Goal: Find specific page/section: Find specific page/section

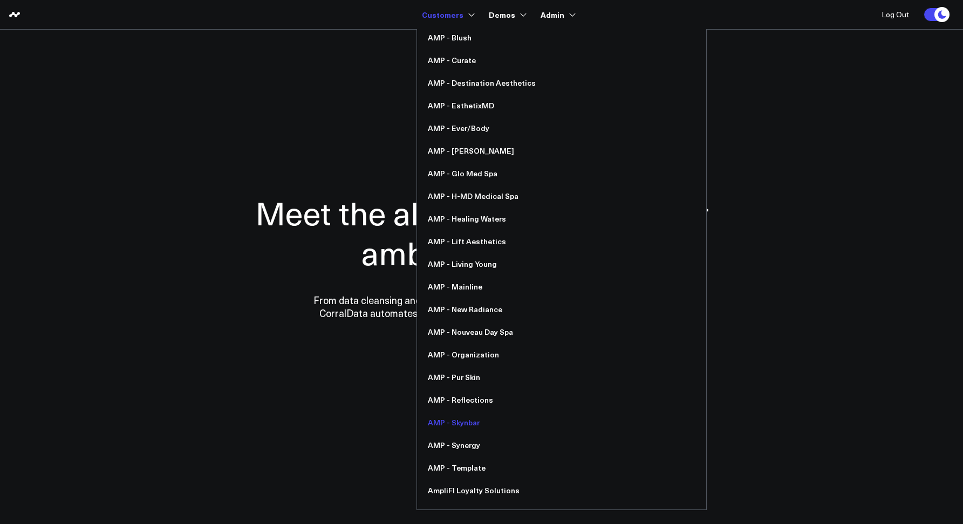
scroll to position [325, 0]
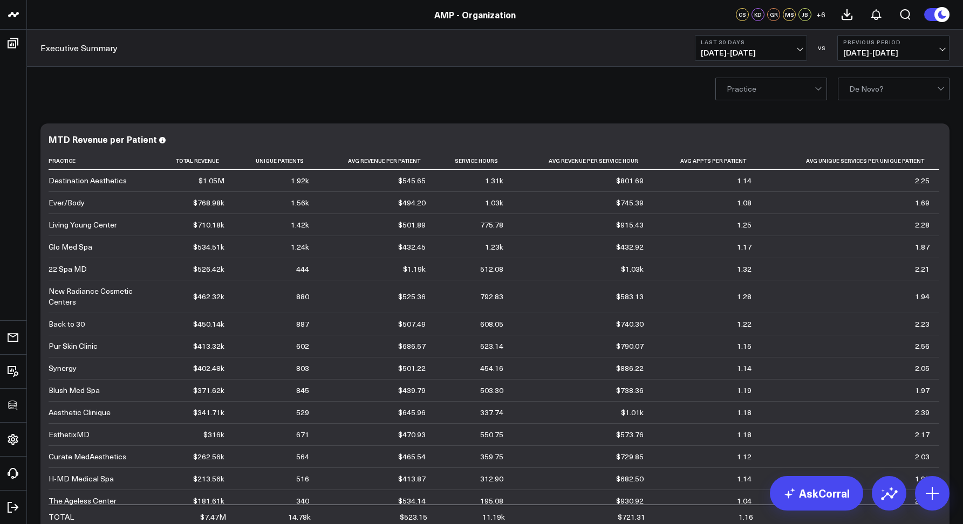
click at [473, 81] on div "Practice De Novo?" at bounding box center [495, 88] width 936 height 43
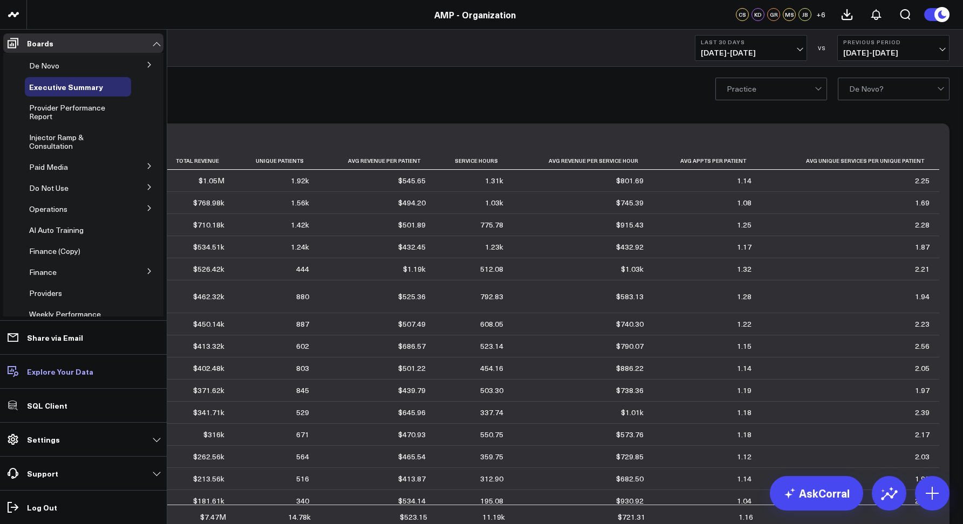
click at [38, 376] on p "Explore Your Data" at bounding box center [60, 371] width 66 height 9
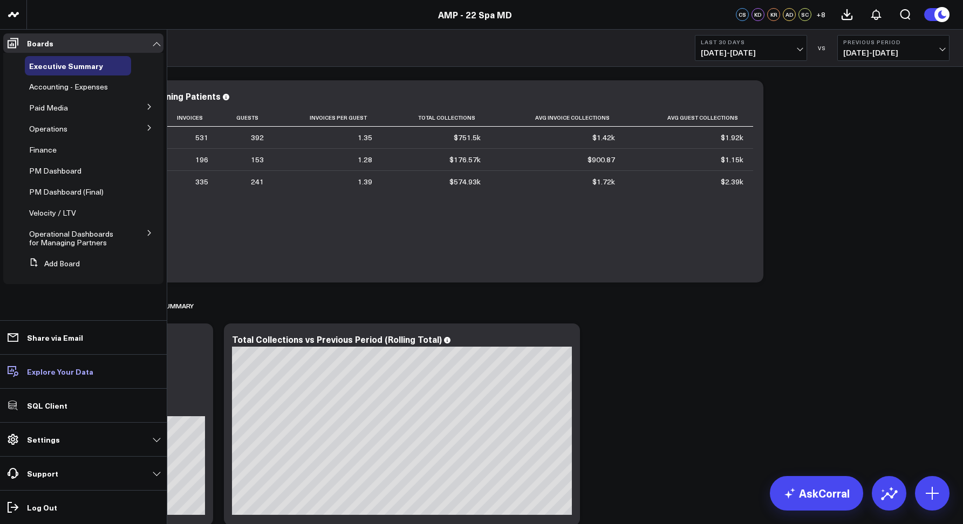
click at [36, 374] on p "Explore Your Data" at bounding box center [60, 371] width 66 height 9
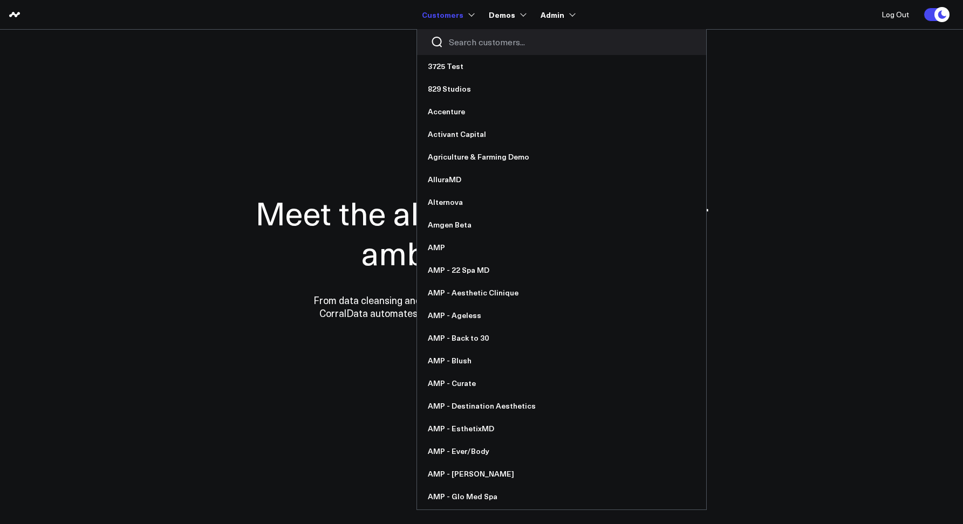
click at [462, 36] on input "Search customers input" at bounding box center [571, 42] width 244 height 12
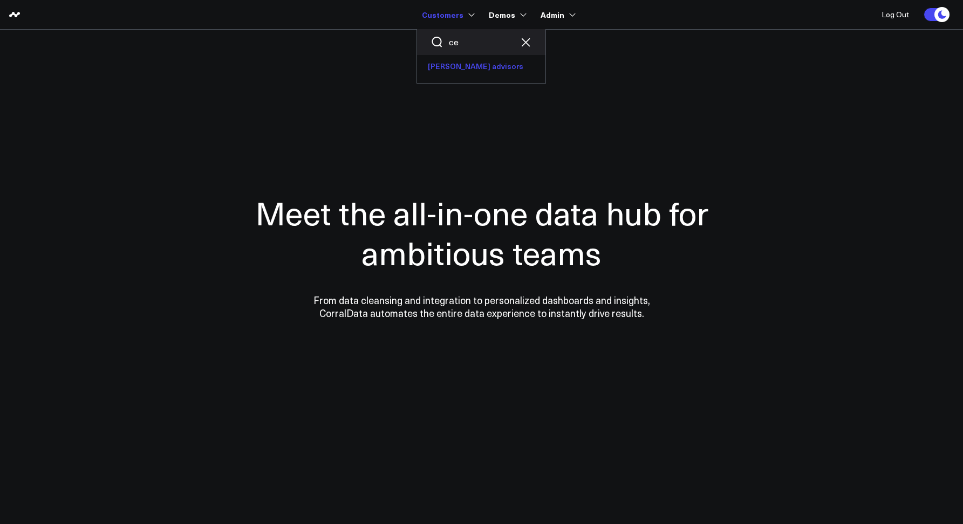
type input "c"
type input "[PERSON_NAME]"
click at [476, 72] on link "[PERSON_NAME] Aesthetic - [PERSON_NAME] Direct Health" at bounding box center [537, 66] width 240 height 23
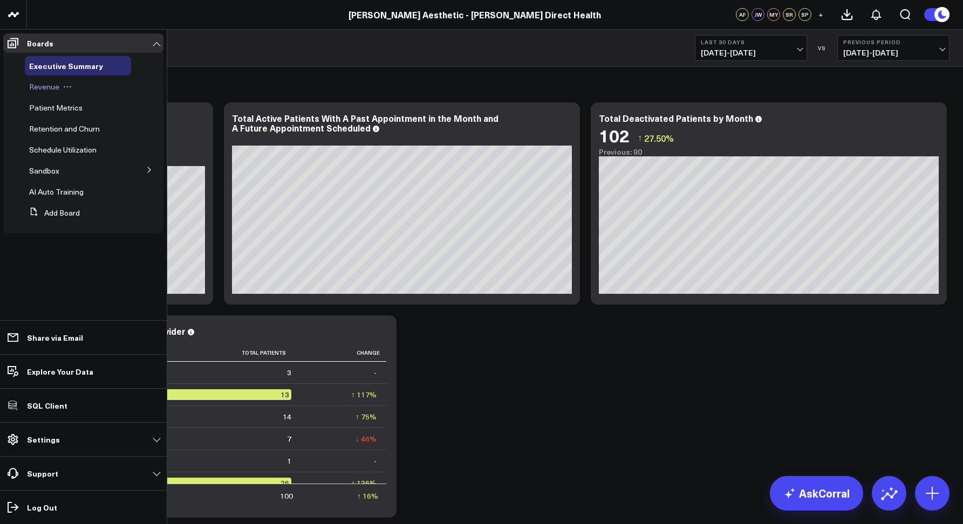
click at [40, 92] on span "Revenue" at bounding box center [44, 86] width 30 height 10
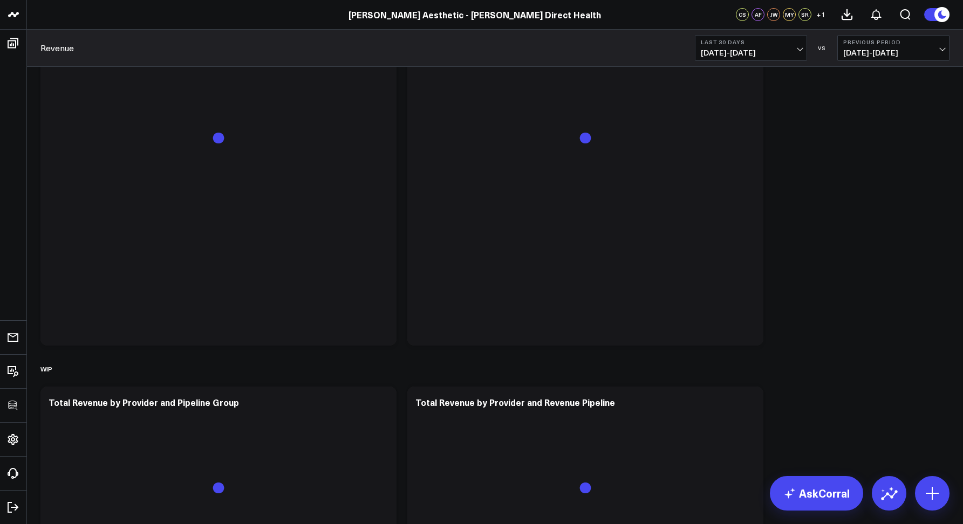
scroll to position [1990, 0]
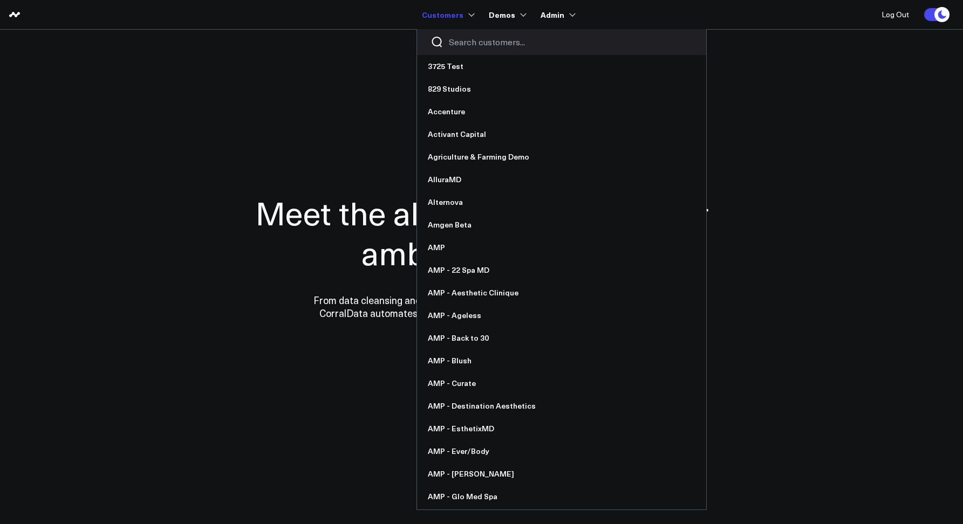
click at [447, 42] on div at bounding box center [561, 42] width 289 height 26
click at [452, 43] on div at bounding box center [561, 42] width 289 height 26
click at [454, 43] on input "Search customers input" at bounding box center [571, 42] width 244 height 12
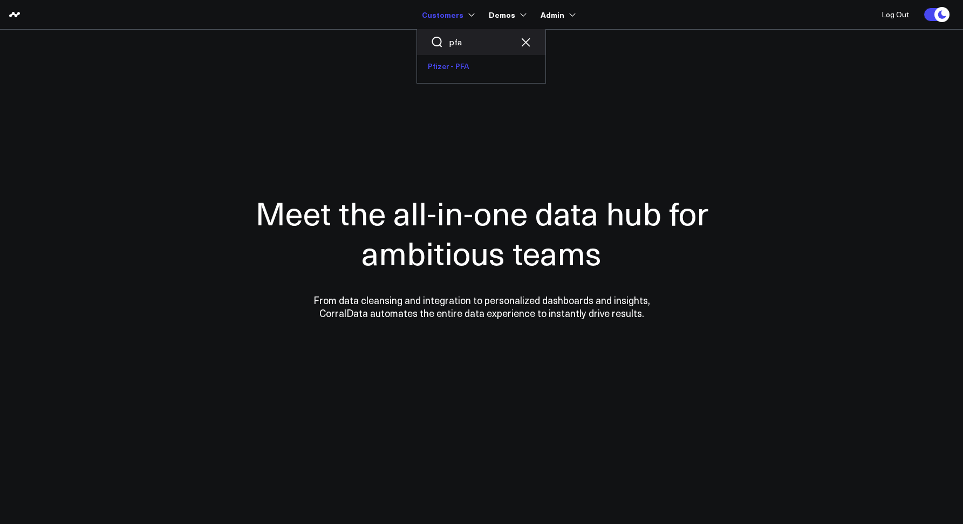
type input "pfa"
click at [452, 65] on link "Pfizer - PFA" at bounding box center [481, 66] width 128 height 23
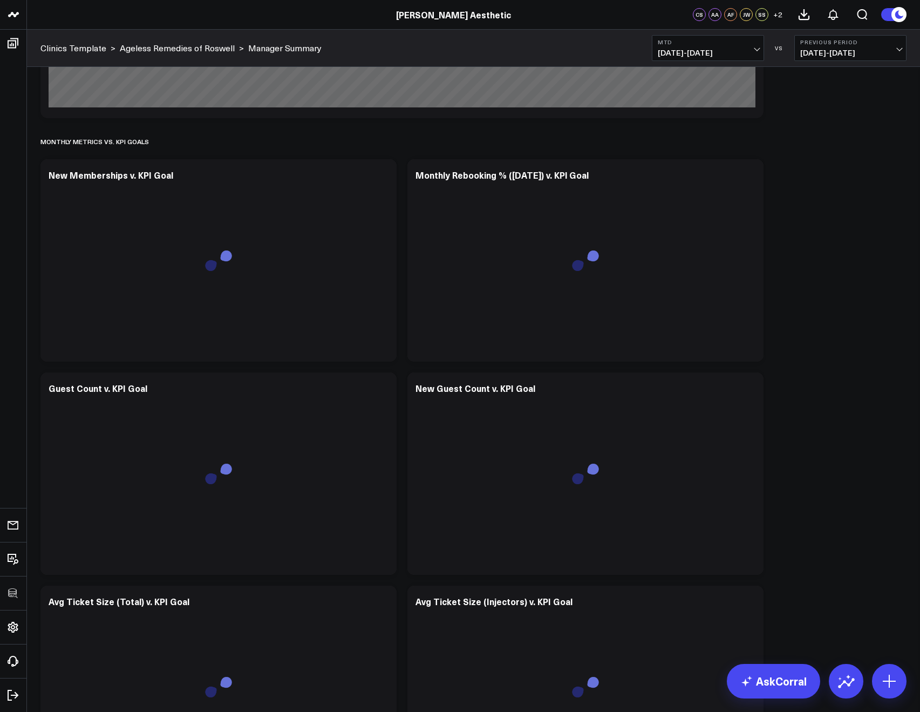
scroll to position [2681, 0]
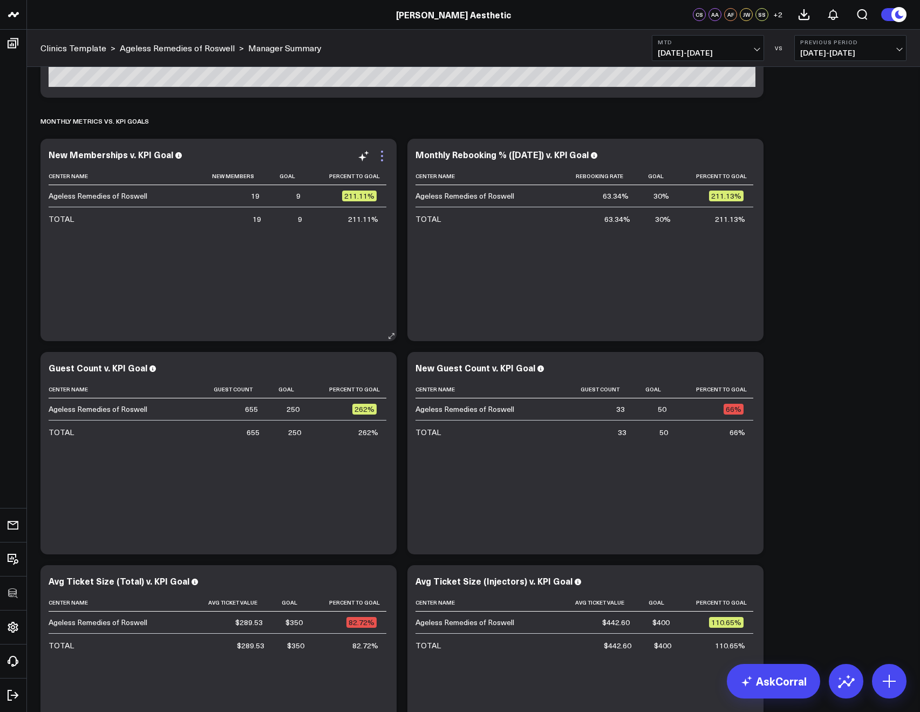
click at [383, 151] on icon at bounding box center [382, 155] width 13 height 13
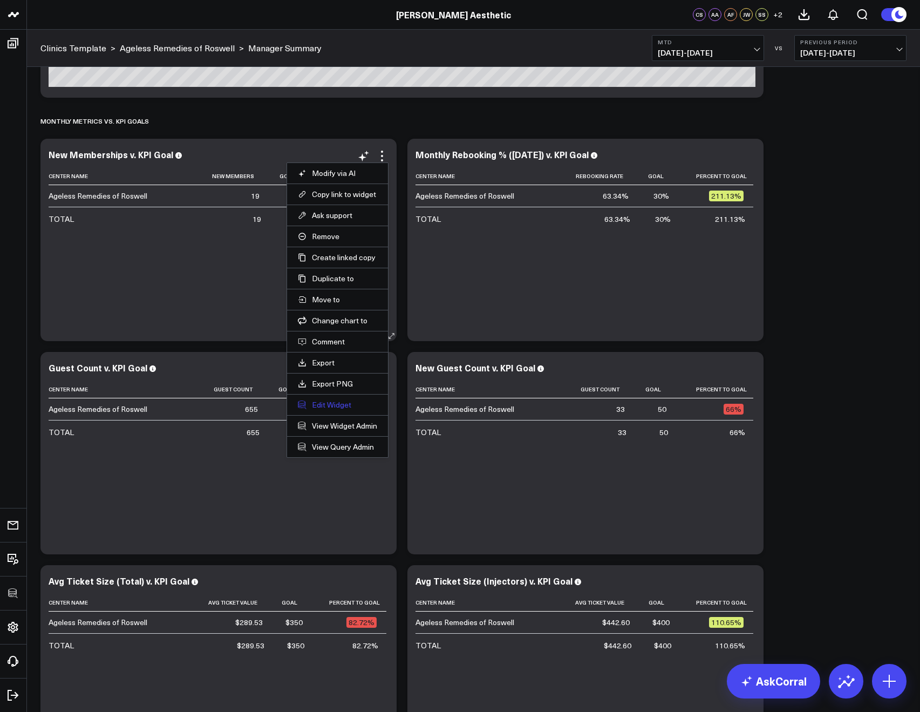
click at [335, 405] on button "Edit Widget" at bounding box center [337, 405] width 79 height 10
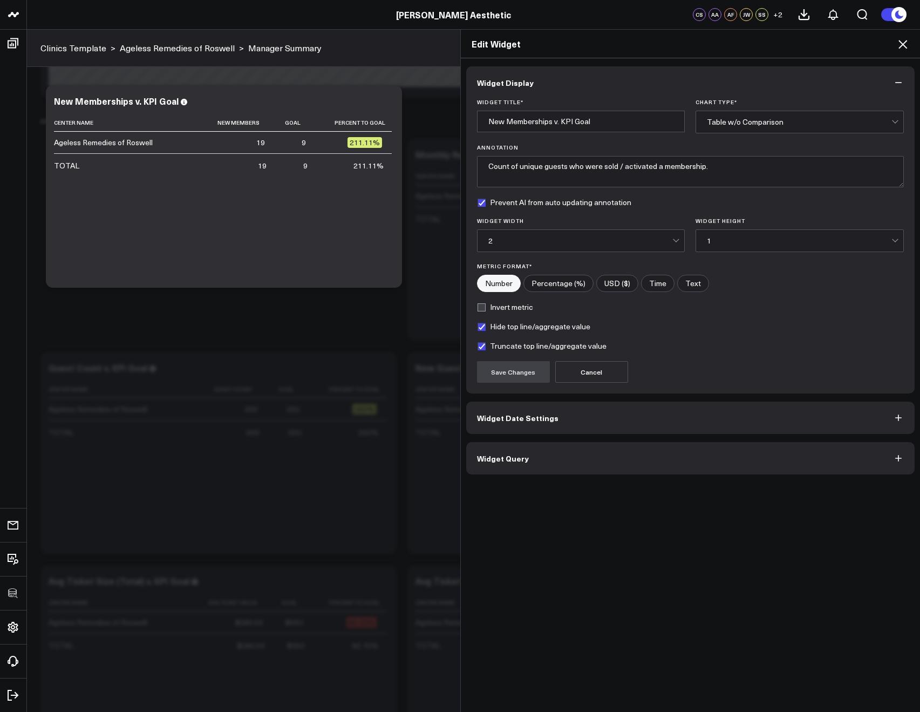
click at [479, 458] on span "Widget Query" at bounding box center [503, 458] width 52 height 9
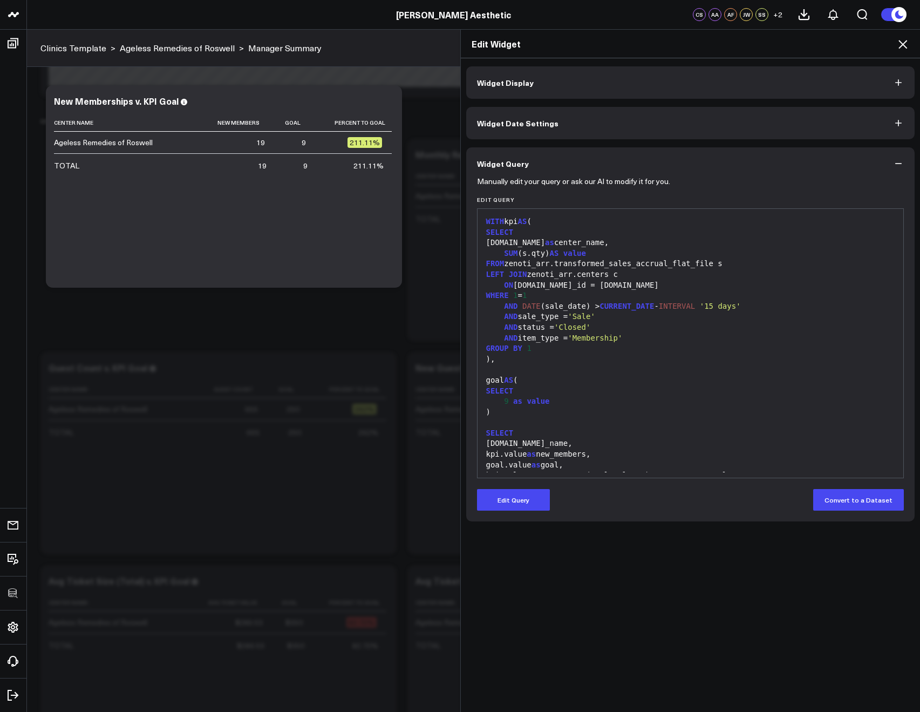
click at [901, 47] on icon at bounding box center [902, 44] width 13 height 13
